Goal: Task Accomplishment & Management: Complete application form

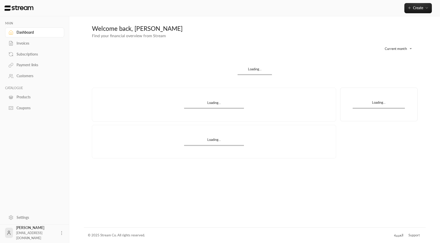
click at [28, 54] on div "Subscriptions" at bounding box center [37, 54] width 41 height 5
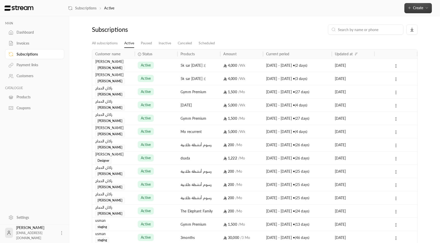
click at [418, 6] on span "Create" at bounding box center [418, 8] width 10 height 4
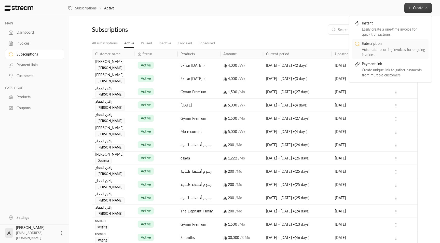
click at [396, 52] on div "Automate recurring invoices for ongoing invoices." at bounding box center [394, 52] width 64 height 10
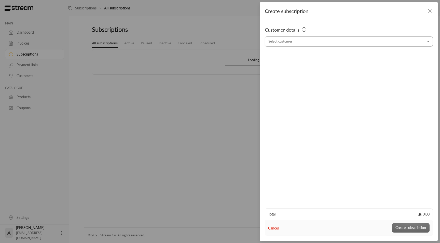
click at [344, 43] on input "Select customer" at bounding box center [349, 41] width 168 height 9
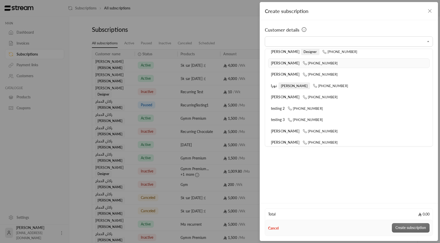
scroll to position [99, 0]
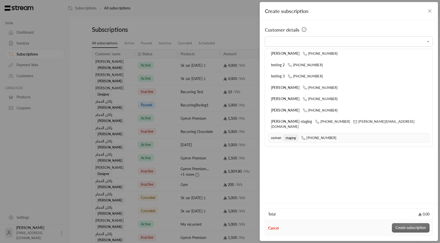
click at [320, 133] on li "usman staging [PHONE_NUMBER]" at bounding box center [349, 138] width 162 height 10
type input "**********"
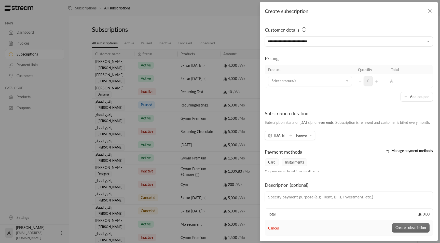
click at [326, 89] on div "Product Quantity Total Select product/s Select product/s 0 - Add coupon" at bounding box center [349, 83] width 168 height 37
click at [330, 87] on td "Select product/s Select product/s" at bounding box center [310, 80] width 90 height 13
click at [332, 81] on input "Select customer" at bounding box center [310, 81] width 84 height 9
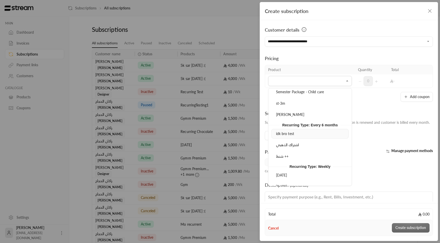
scroll to position [1055, 0]
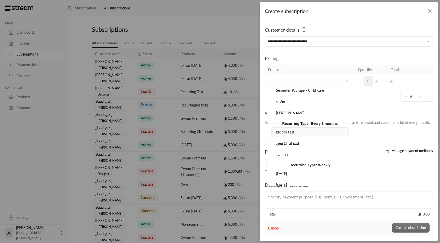
click at [310, 133] on div "idk bro test" at bounding box center [310, 132] width 72 height 5
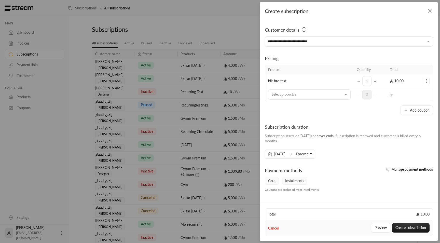
click at [359, 82] on div "1" at bounding box center [370, 81] width 27 height 10
click at [344, 99] on div "Select product/s" at bounding box center [309, 94] width 83 height 10
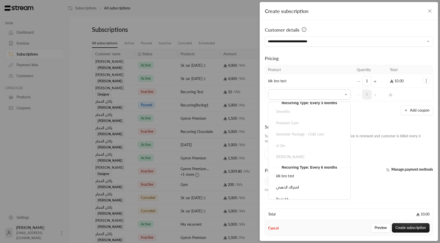
scroll to position [1042, 0]
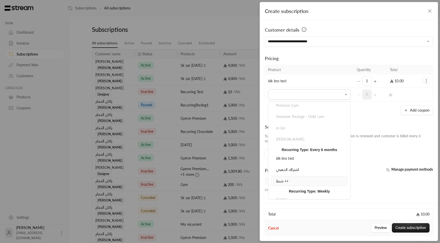
click at [295, 179] on div "شنط ++" at bounding box center [309, 181] width 70 height 5
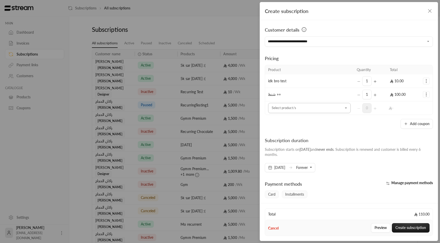
click at [328, 110] on input "Select customer" at bounding box center [309, 108] width 83 height 9
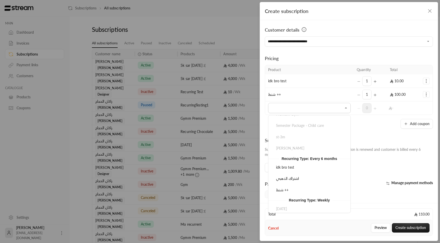
scroll to position [1047, 0]
click at [312, 165] on div "idk bro test" at bounding box center [309, 167] width 70 height 5
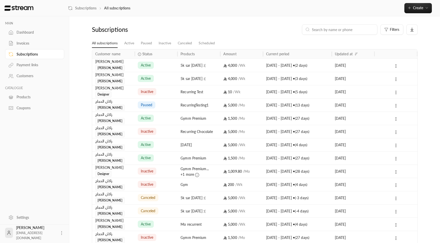
click at [30, 95] on div "Products" at bounding box center [37, 97] width 41 height 5
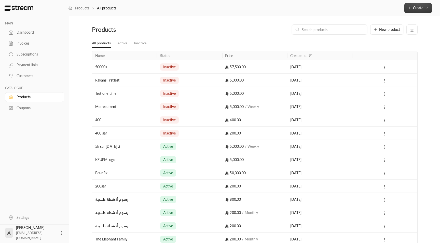
click at [422, 11] on button "Create" at bounding box center [419, 8] width 28 height 10
click at [392, 27] on button "New product" at bounding box center [387, 29] width 33 height 10
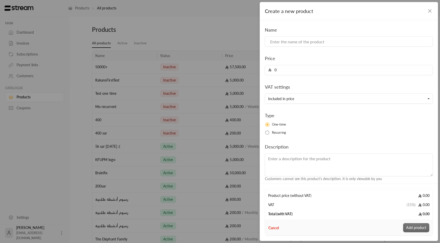
click at [328, 48] on div "Name Price 0 VAT settings Included in price Type One-time Recurring Description…" at bounding box center [348, 103] width 173 height 155
click at [331, 45] on input at bounding box center [349, 41] width 168 height 10
type input "apple pay tokenizaiont"
click at [315, 72] on input "0" at bounding box center [351, 70] width 158 height 10
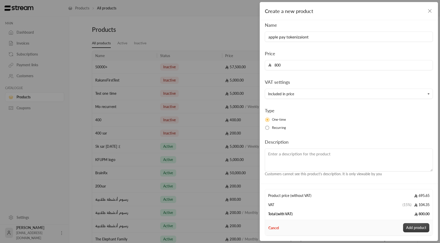
type input "800"
click at [413, 226] on button "Add product" at bounding box center [416, 227] width 26 height 9
type input "0"
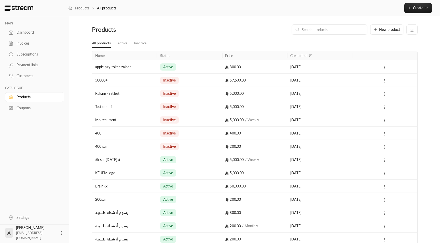
click at [383, 67] on icon at bounding box center [385, 67] width 5 height 5
click at [388, 80] on li "Edit" at bounding box center [400, 80] width 32 height 9
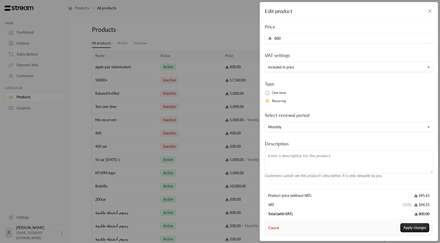
scroll to position [33, 0]
click at [294, 124] on button "Monthly" at bounding box center [349, 125] width 168 height 10
click at [307, 94] on link "Every 6 months" at bounding box center [349, 94] width 162 height 9
click at [408, 226] on button "Apply changes" at bounding box center [415, 227] width 29 height 9
type input "0"
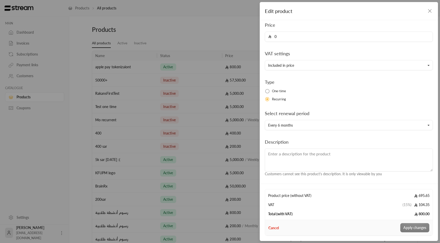
scroll to position [5, 0]
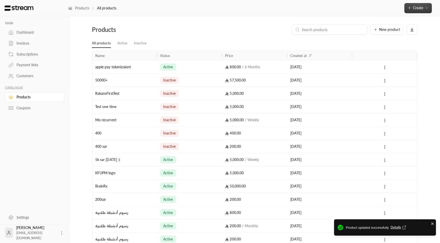
click at [415, 5] on button "Create" at bounding box center [419, 8] width 28 height 10
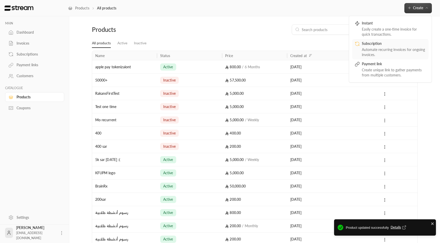
click at [385, 44] on div "Subscription" at bounding box center [394, 44] width 64 height 6
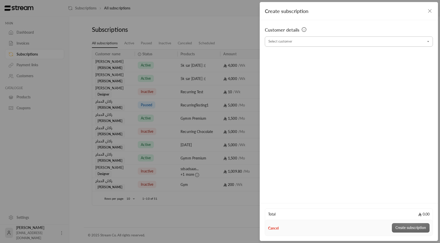
click at [316, 42] on input "Select customer" at bounding box center [349, 41] width 168 height 9
click at [312, 76] on li "usman staging [PHONE_NUMBER]" at bounding box center [349, 80] width 162 height 10
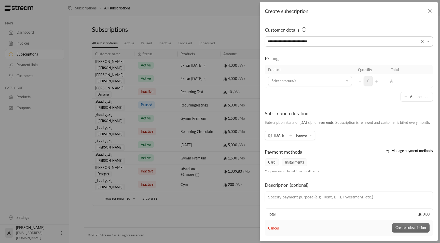
type input "**********"
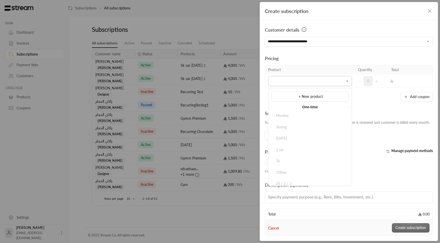
click at [329, 82] on input "Select customer" at bounding box center [310, 81] width 84 height 9
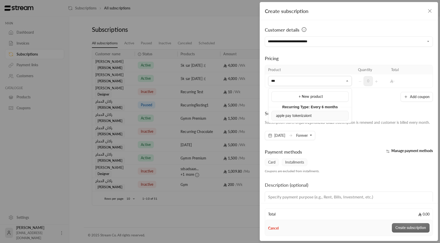
click at [316, 114] on div "apple pay tokenizaiont" at bounding box center [310, 115] width 72 height 5
type input "***"
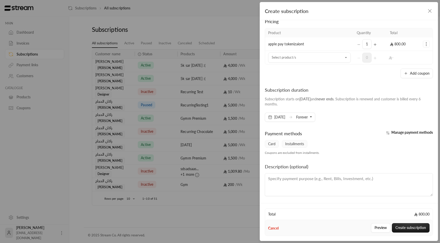
scroll to position [37, 0]
click at [404, 226] on button "Create subscription" at bounding box center [411, 227] width 38 height 9
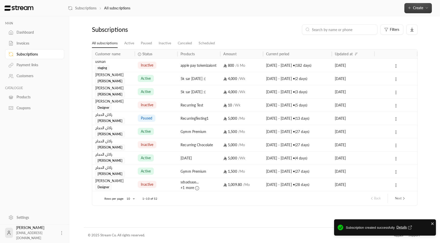
click at [421, 9] on span "Create" at bounding box center [418, 8] width 10 height 4
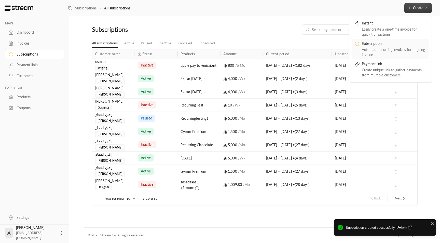
click at [398, 52] on div "Automate recurring invoices for ongoing invoices." at bounding box center [394, 52] width 64 height 10
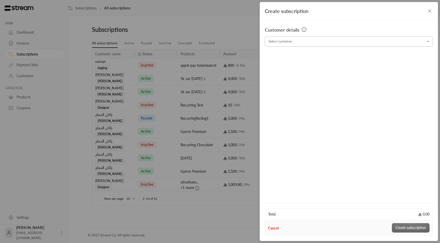
click at [316, 37] on input "Select customer" at bounding box center [349, 41] width 168 height 9
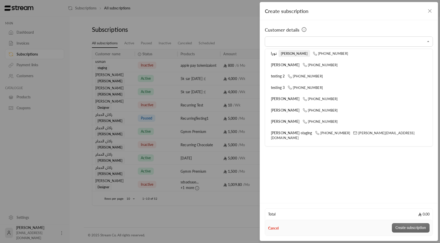
scroll to position [84, 0]
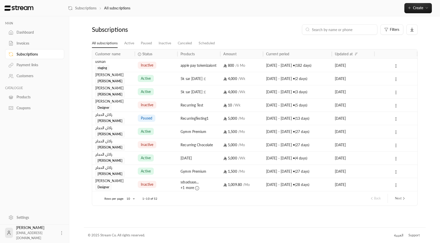
click at [25, 95] on link "Products" at bounding box center [34, 97] width 59 height 10
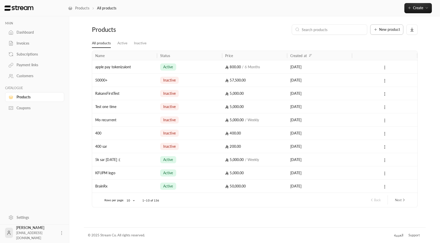
click at [397, 29] on span "New product" at bounding box center [389, 30] width 21 height 4
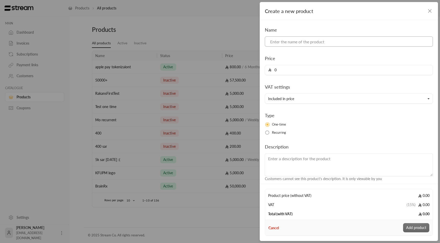
click at [347, 39] on input at bounding box center [349, 41] width 168 height 10
type input "apple pay subsc 200 6 months"
click at [314, 71] on input "0" at bounding box center [351, 70] width 158 height 10
type input "200"
click at [315, 94] on button "Included in price" at bounding box center [349, 99] width 168 height 10
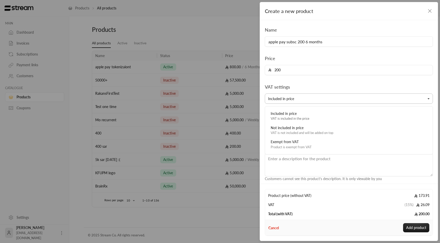
click at [329, 100] on button "Included in price" at bounding box center [349, 99] width 168 height 10
click at [278, 130] on span "Recurring" at bounding box center [279, 132] width 14 height 5
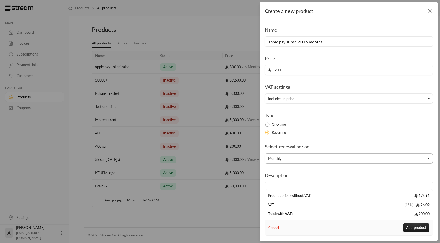
click at [297, 158] on button "Monthly" at bounding box center [349, 158] width 168 height 10
click at [304, 125] on link "Every 6 months" at bounding box center [349, 127] width 162 height 9
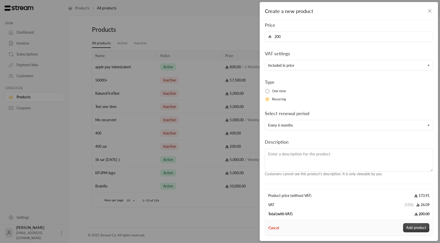
click at [411, 231] on button "Add product" at bounding box center [416, 227] width 26 height 9
type input "0"
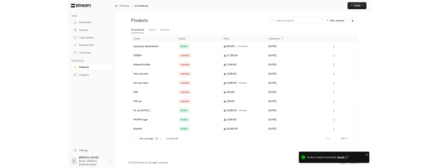
scroll to position [5, 0]
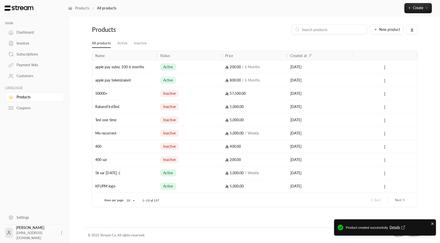
click at [36, 54] on div "Subscriptions" at bounding box center [37, 54] width 41 height 5
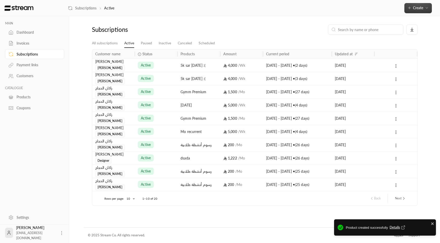
click at [424, 13] on button "Create" at bounding box center [419, 8] width 28 height 10
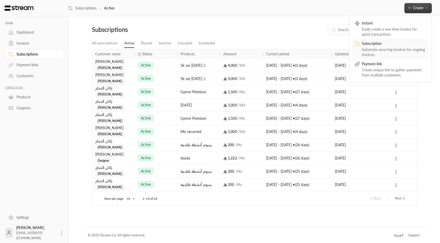
click at [393, 44] on div "Subscription" at bounding box center [394, 44] width 64 height 6
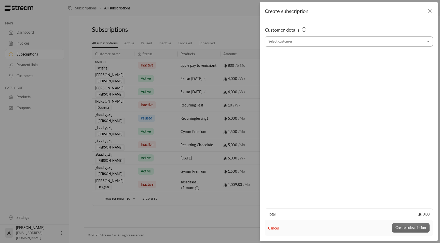
click at [346, 37] on input "Select customer" at bounding box center [349, 41] width 168 height 9
click at [330, 69] on span "[PHONE_NUMBER]" at bounding box center [318, 69] width 35 height 4
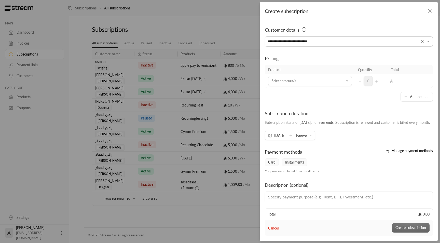
type input "**********"
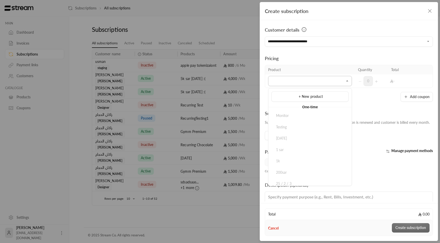
click at [325, 78] on input "Select customer" at bounding box center [310, 81] width 84 height 9
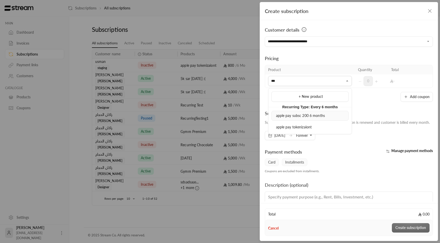
click at [316, 118] on li "apple pay subsc 200 6 months" at bounding box center [310, 116] width 77 height 10
type input "***"
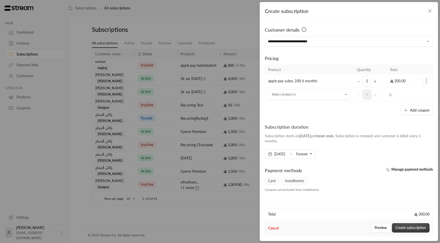
click at [401, 225] on button "Create subscription" at bounding box center [411, 227] width 38 height 9
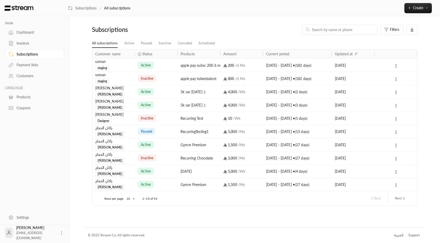
click at [32, 218] on div "Settings" at bounding box center [37, 217] width 41 height 5
